Goal: Transaction & Acquisition: Subscribe to service/newsletter

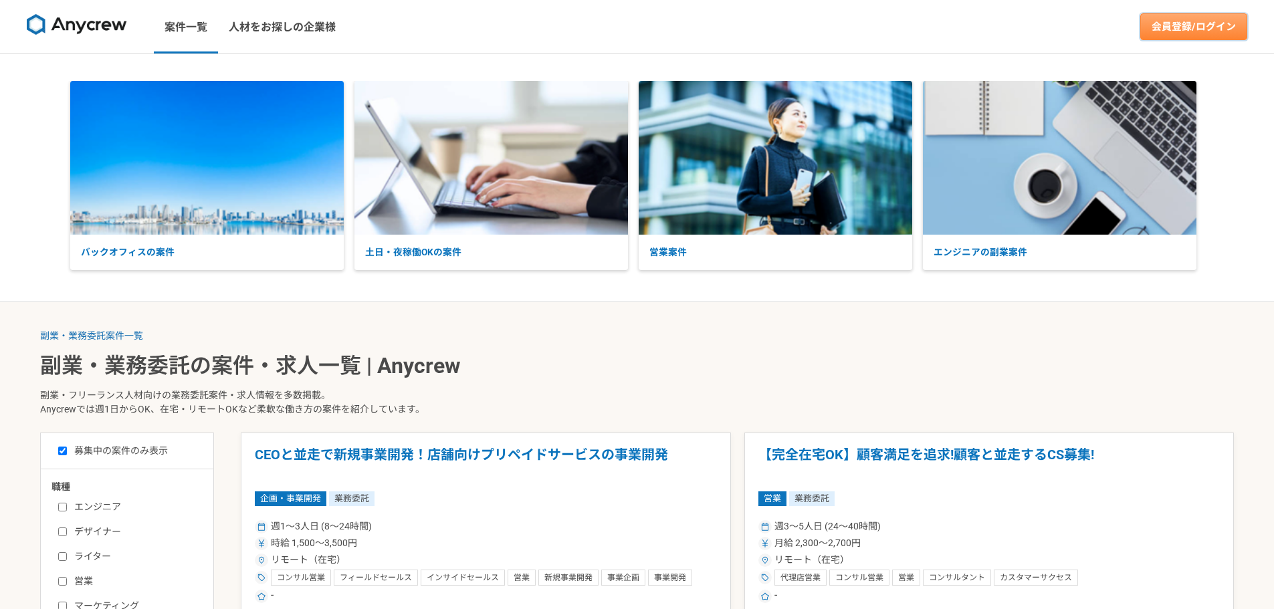
click at [1190, 29] on link "会員登録/ログイン" at bounding box center [1193, 26] width 107 height 27
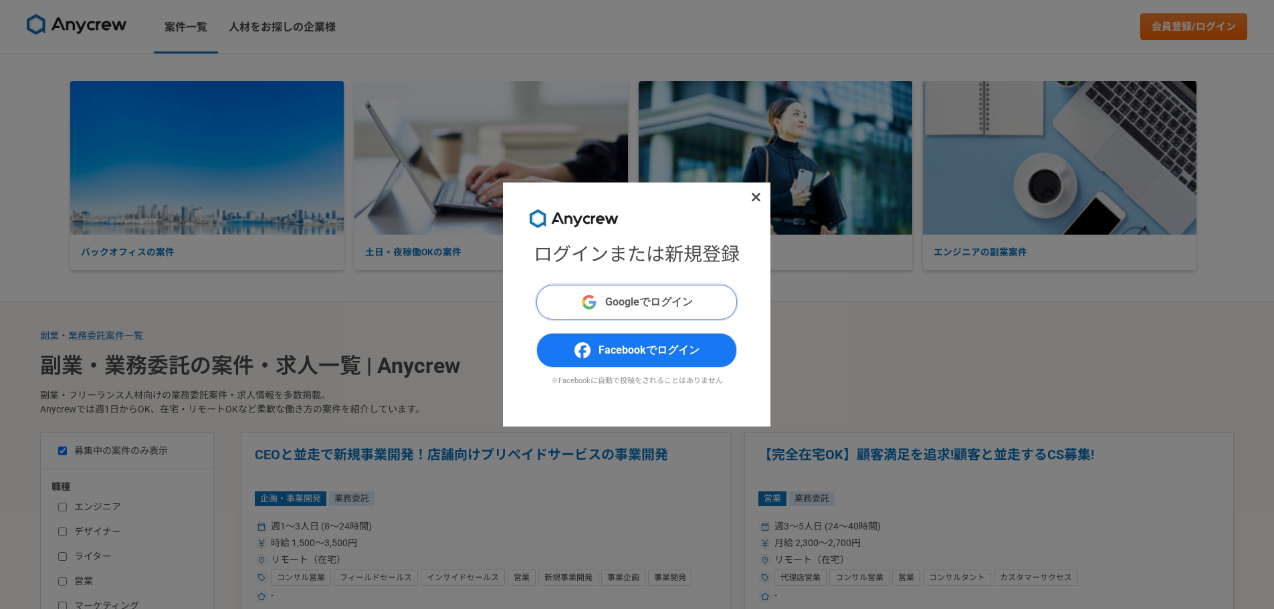
click at [599, 297] on button "Googleでログイン" at bounding box center [636, 302] width 201 height 35
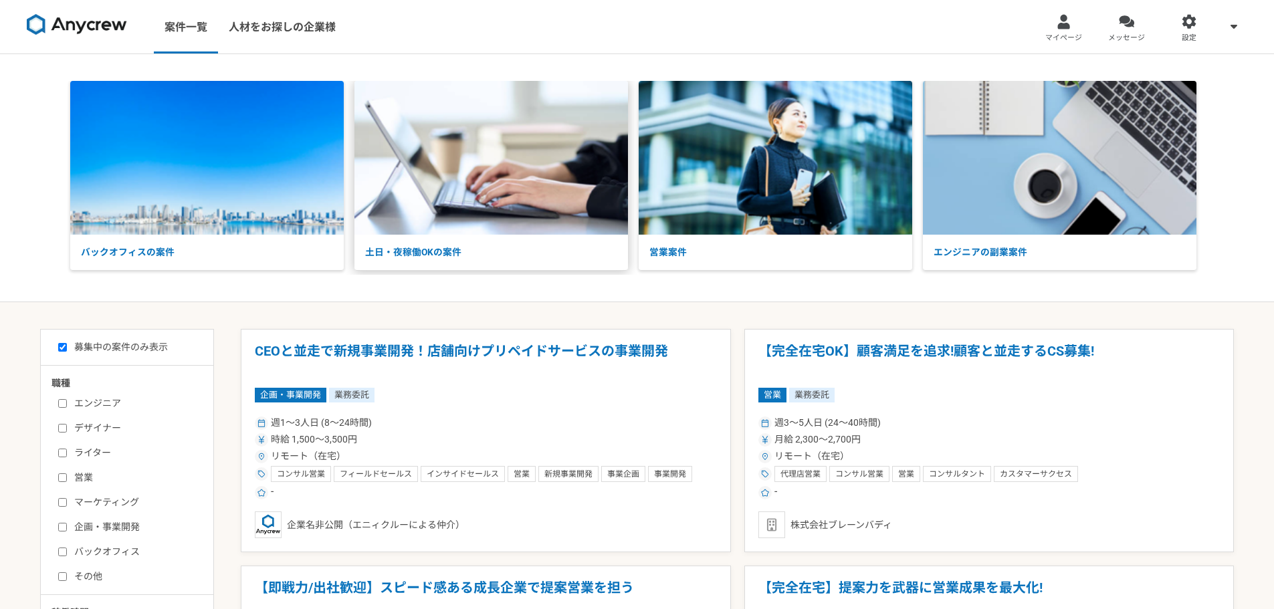
click at [482, 190] on img at bounding box center [490, 158] width 273 height 154
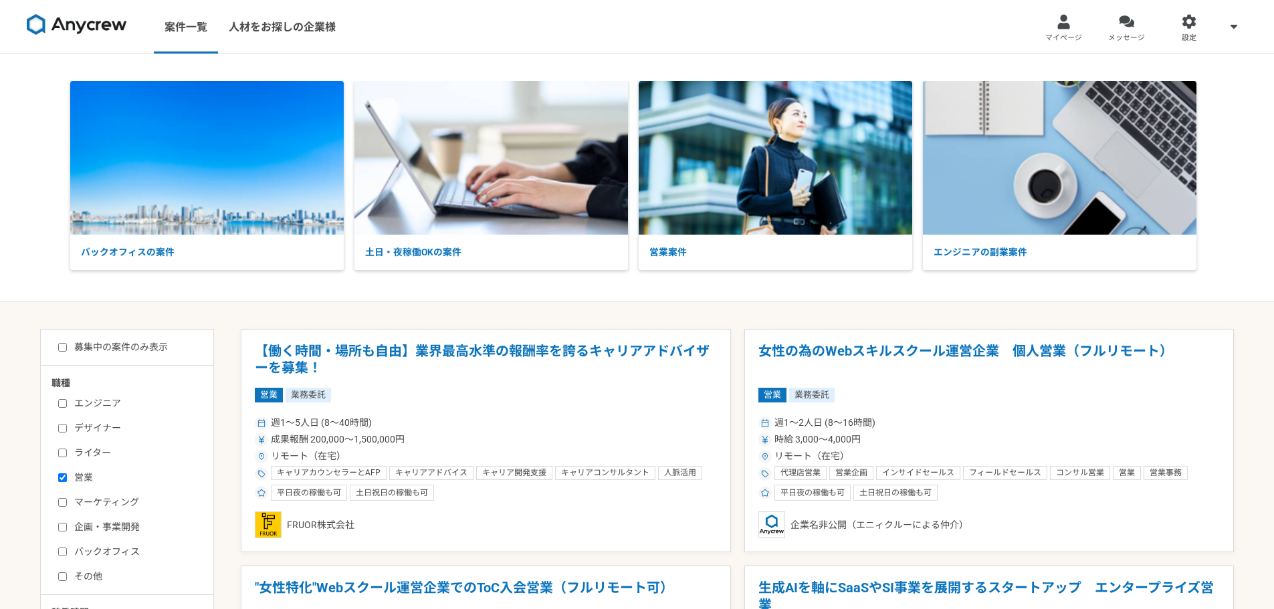
click at [61, 477] on input "営業" at bounding box center [62, 477] width 9 height 9
checkbox input "false"
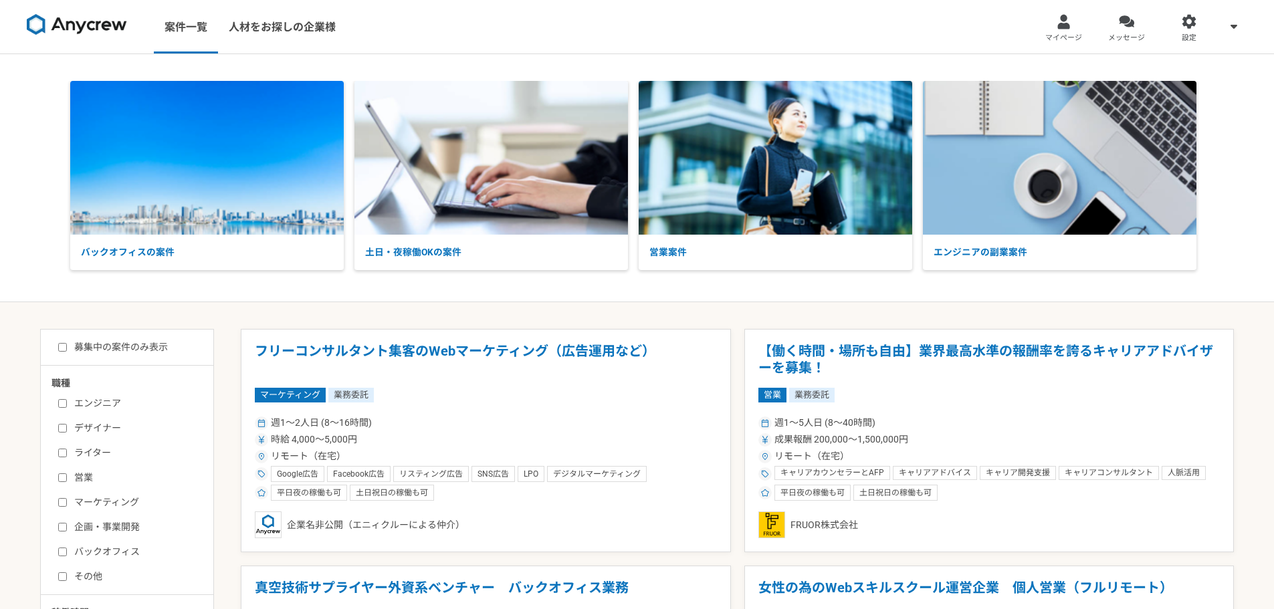
scroll to position [201, 0]
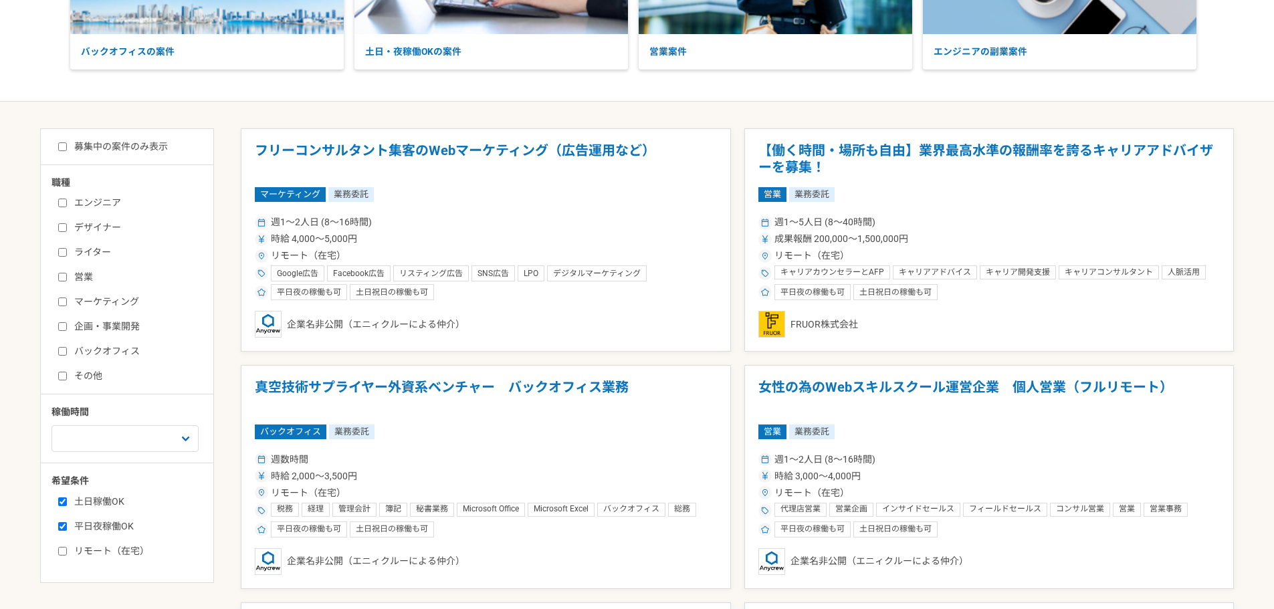
click at [120, 351] on label "バックオフィス" at bounding box center [135, 351] width 154 height 14
click at [67, 351] on input "バックオフィス" at bounding box center [62, 351] width 9 height 9
checkbox input "true"
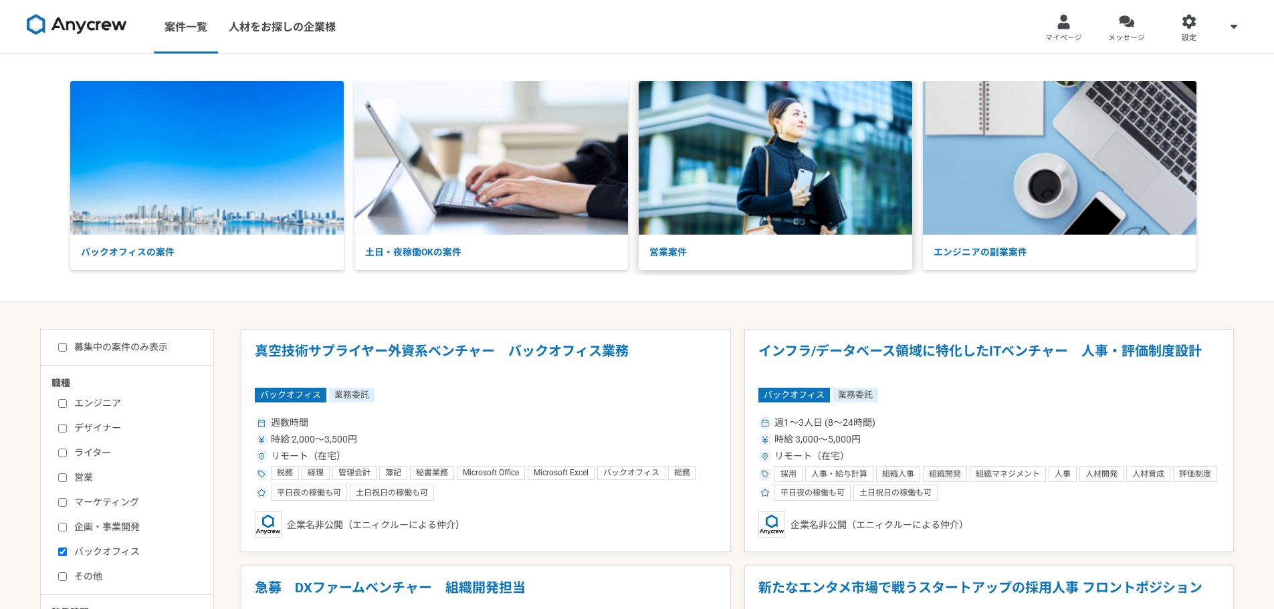
click at [856, 225] on img at bounding box center [775, 158] width 273 height 154
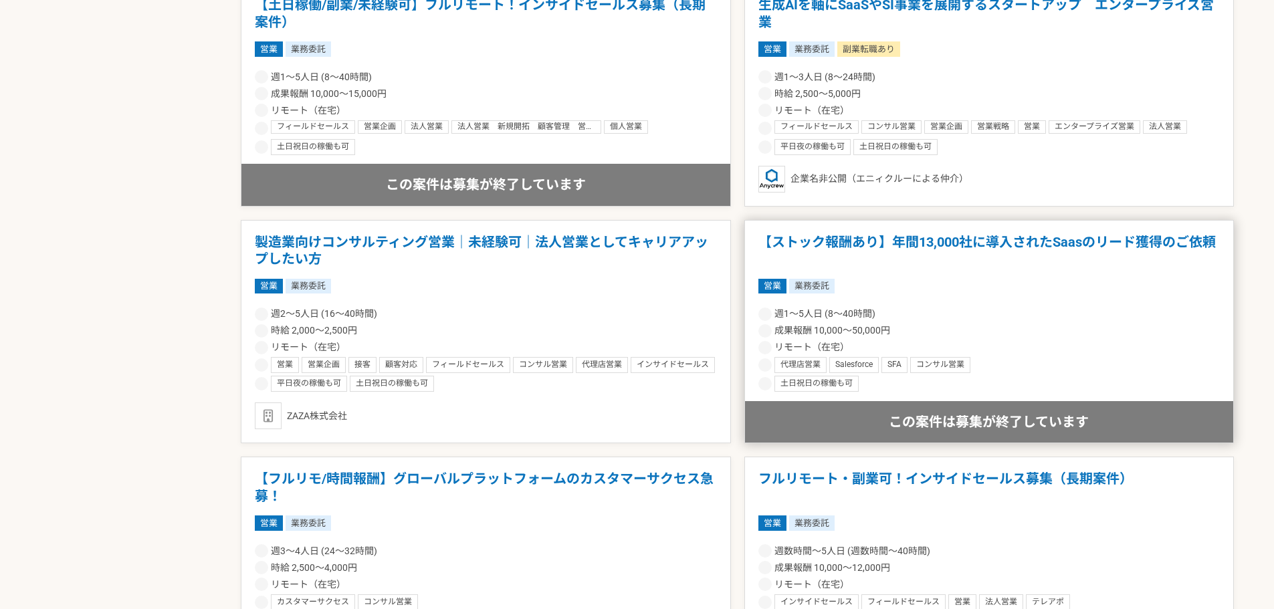
scroll to position [2206, 0]
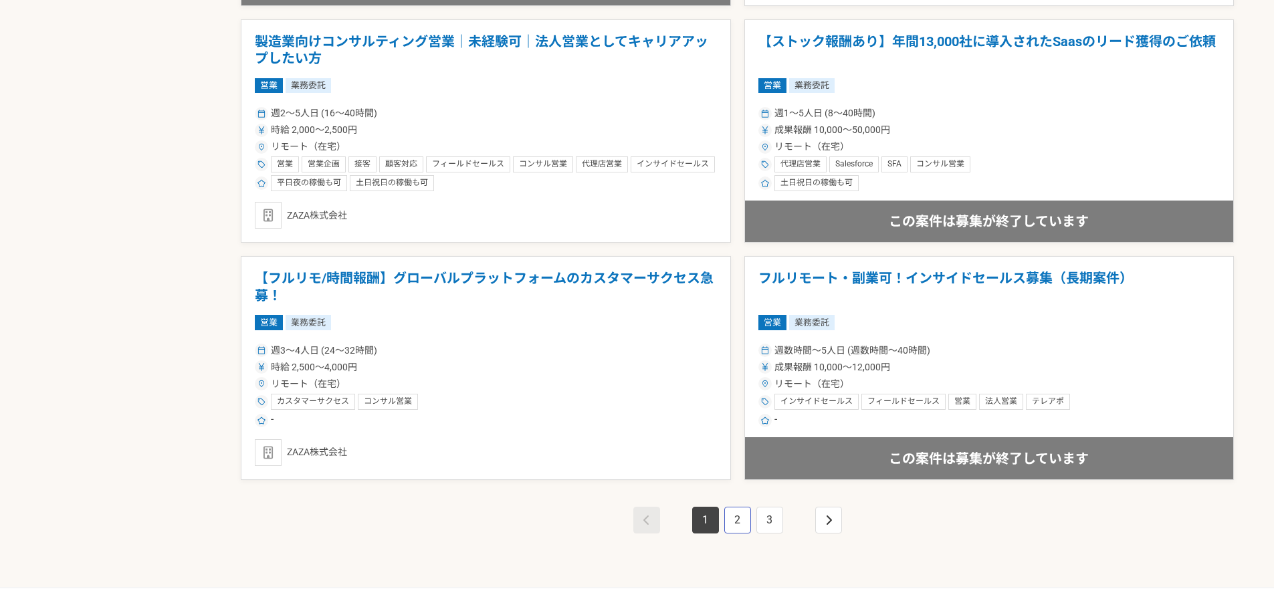
click at [742, 518] on link "2" at bounding box center [737, 520] width 27 height 27
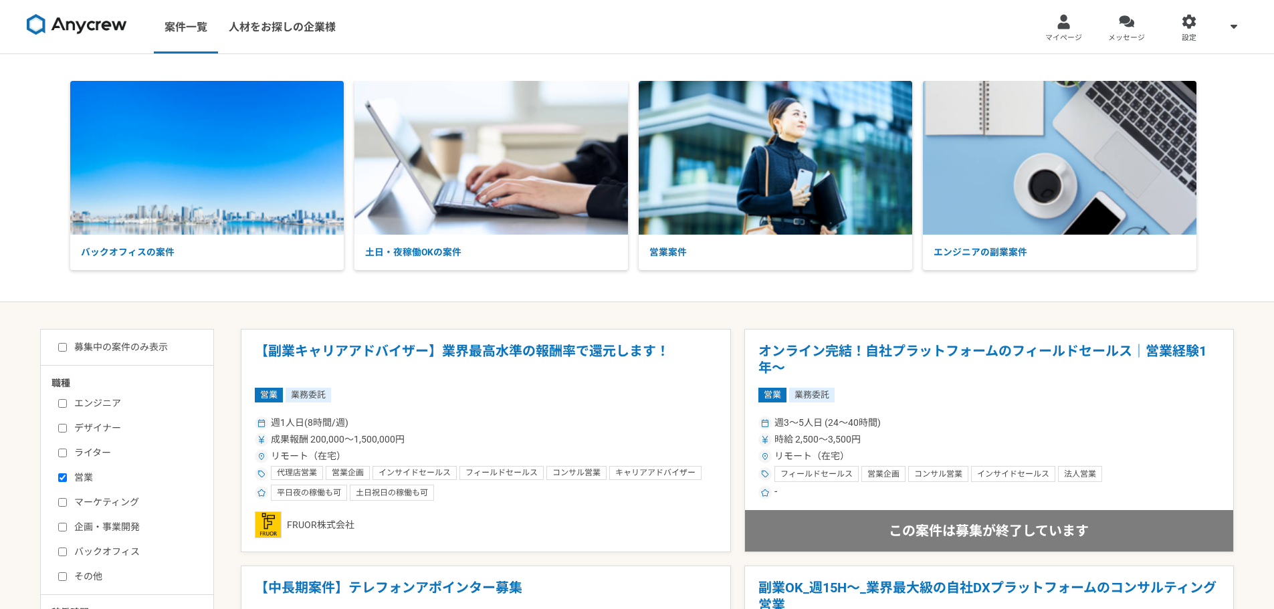
click at [106, 49] on div "案件一覧 人材をお探しの企業様" at bounding box center [178, 26] width 357 height 53
click at [107, 39] on link at bounding box center [76, 27] width 111 height 37
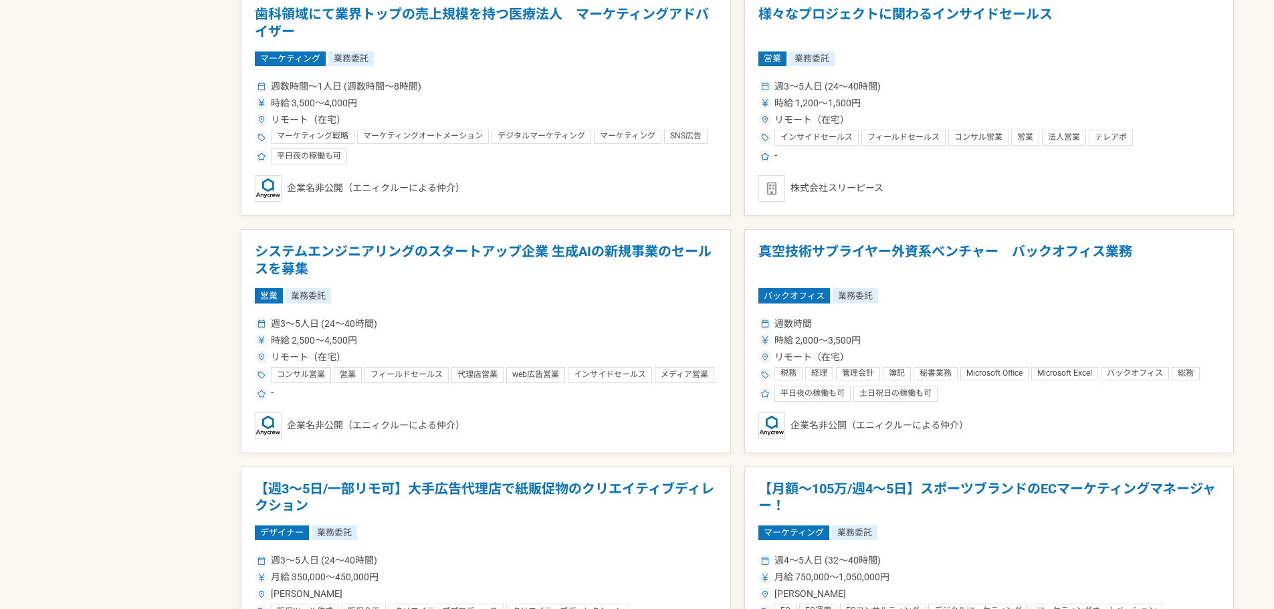
scroll to position [2301, 0]
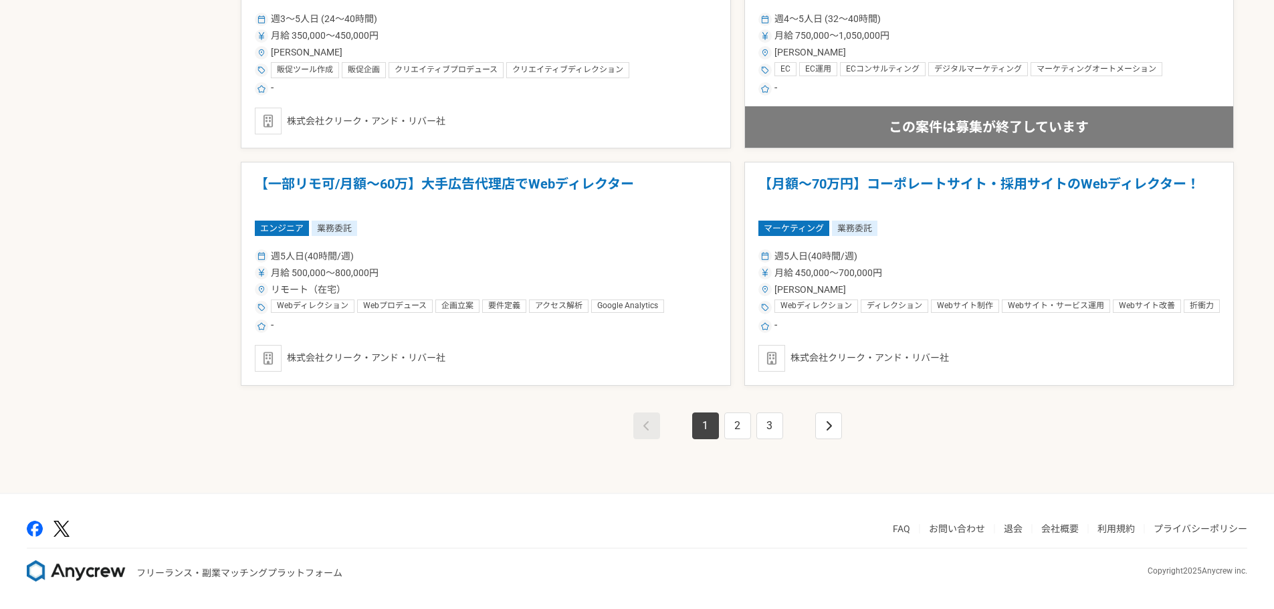
click at [55, 577] on img at bounding box center [76, 570] width 99 height 21
click at [97, 572] on img at bounding box center [76, 570] width 99 height 21
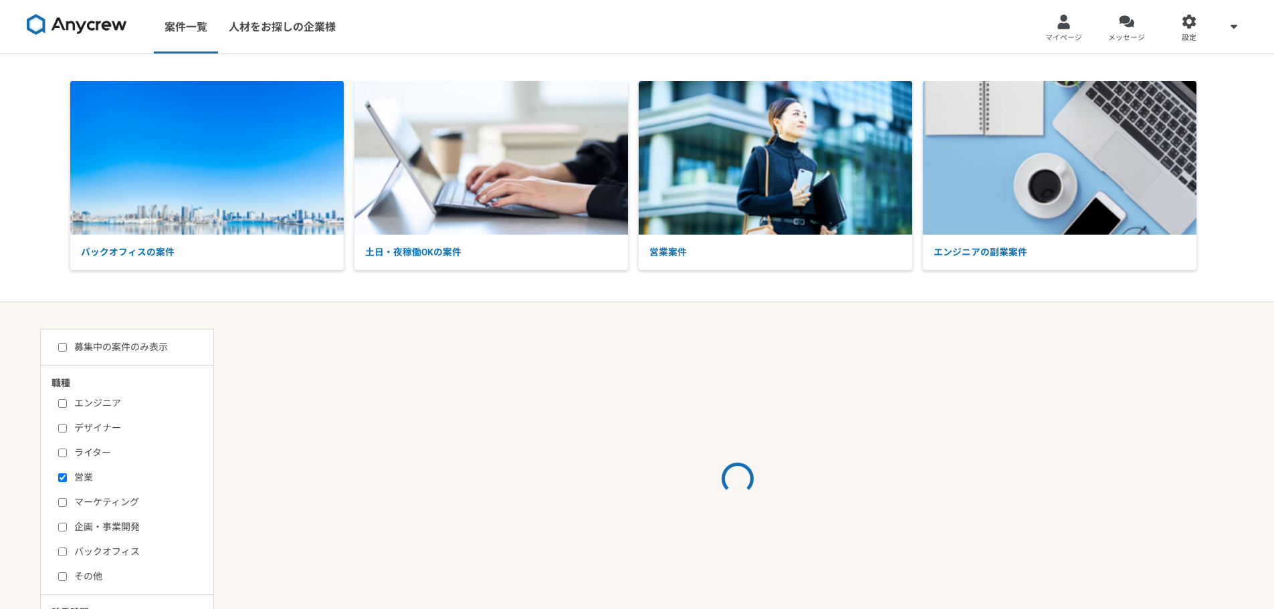
scroll to position [318, 0]
